Goal: Navigation & Orientation: Find specific page/section

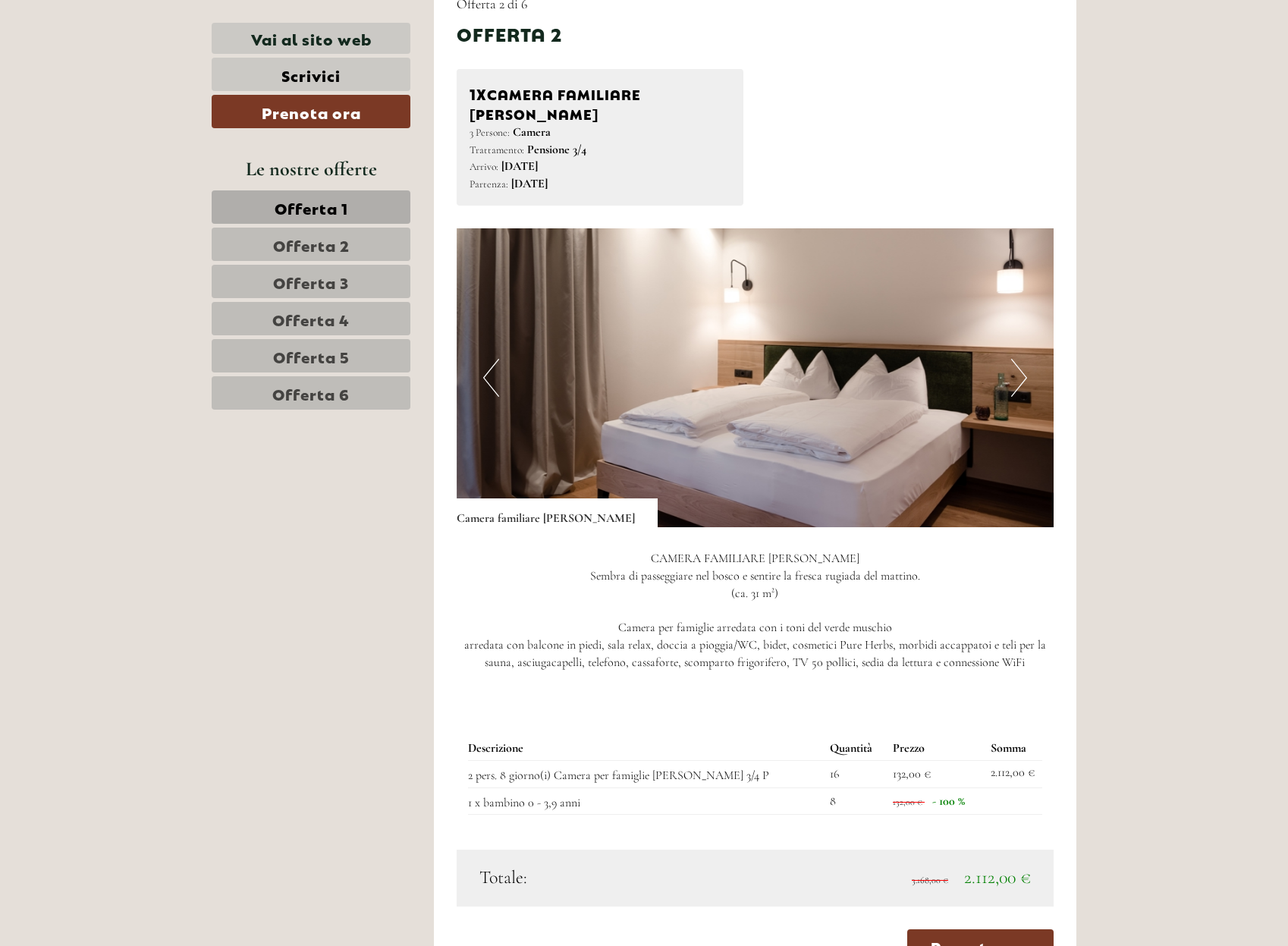
scroll to position [2182, 0]
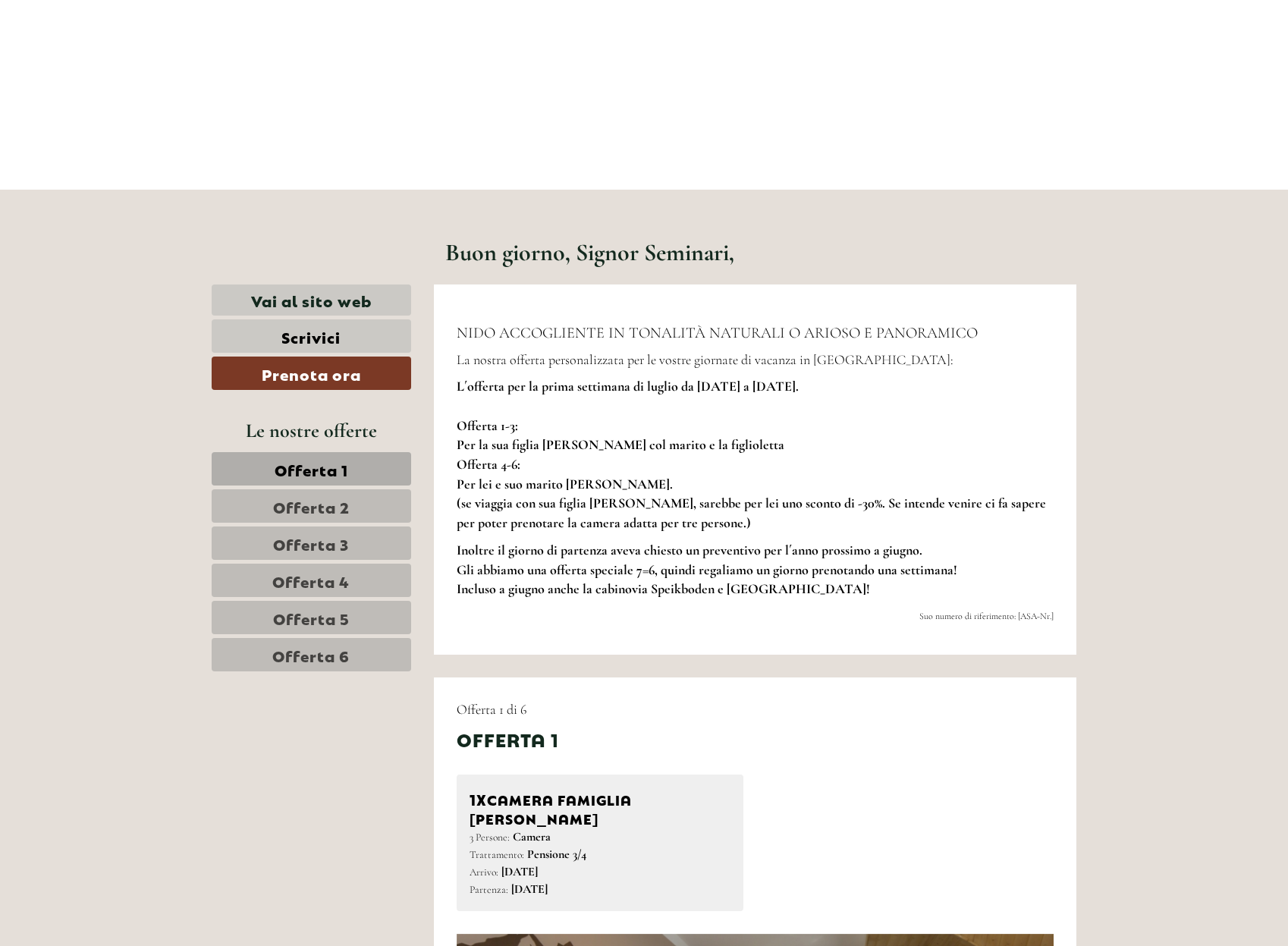
scroll to position [664, 0]
